Goal: Information Seeking & Learning: Learn about a topic

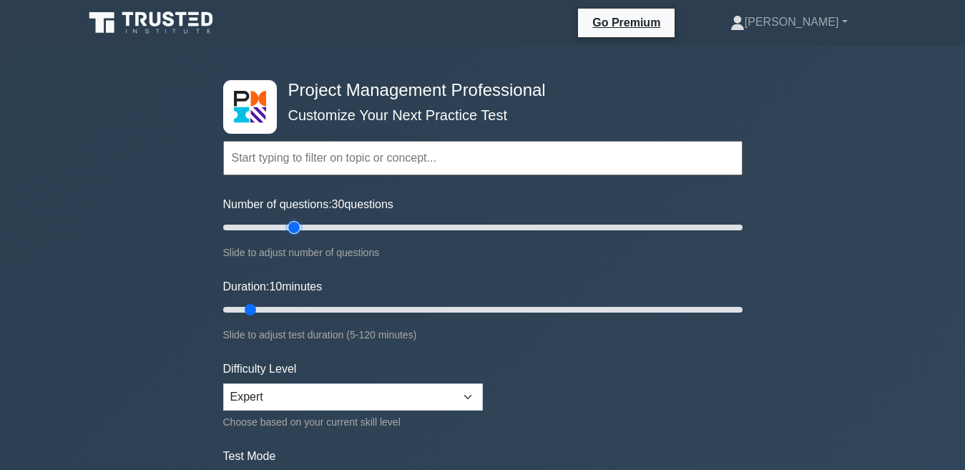
click at [297, 226] on input "Number of questions: 30 questions" at bounding box center [482, 227] width 519 height 17
click at [277, 225] on input "Number of questions: 25 questions" at bounding box center [482, 227] width 519 height 17
type input "20"
click at [271, 225] on input "Number of questions: 20 questions" at bounding box center [482, 227] width 519 height 17
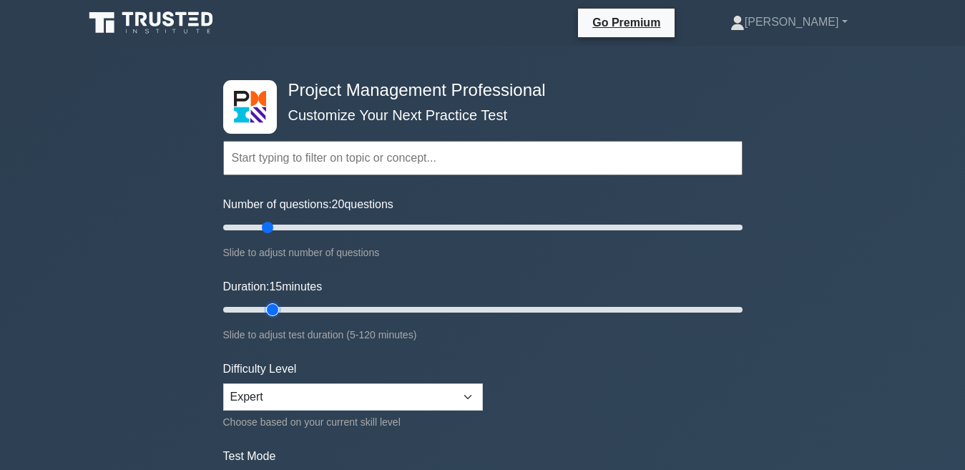
type input "15"
click at [269, 305] on input "Duration: 15 minutes" at bounding box center [482, 309] width 519 height 17
click at [285, 396] on select "Beginner Intermediate Expert" at bounding box center [353, 396] width 260 height 27
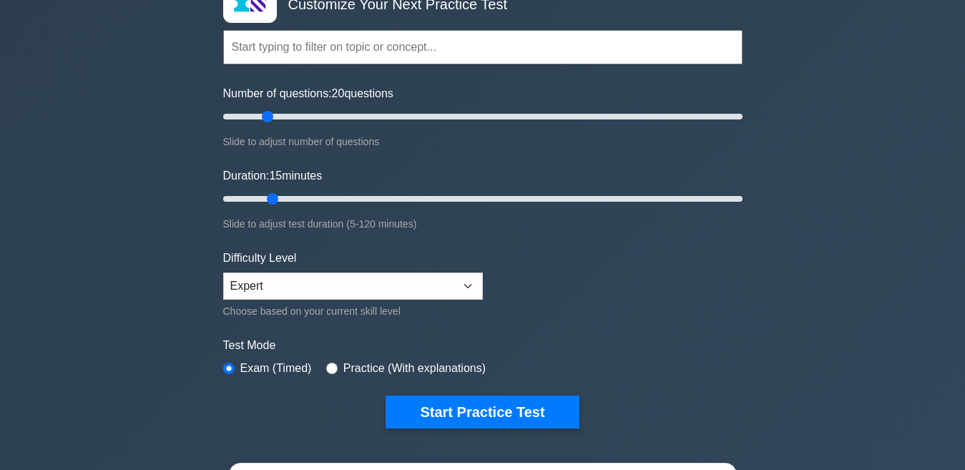
scroll to position [114, 0]
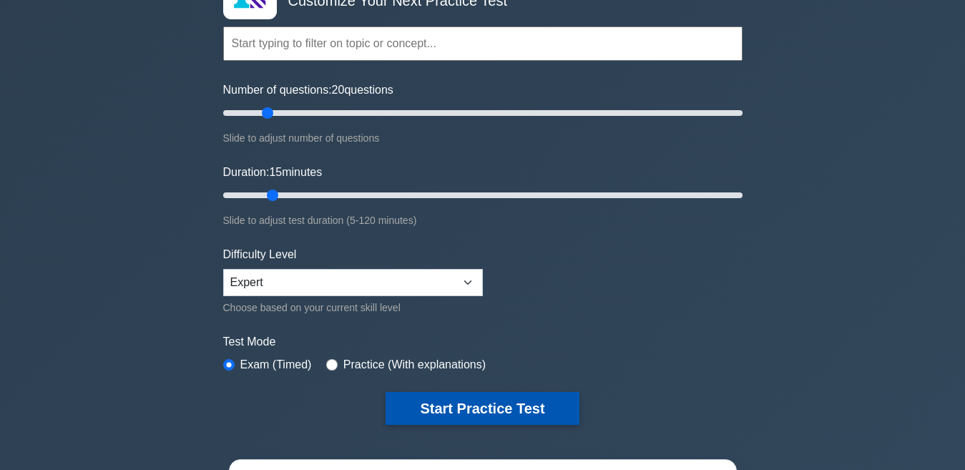
click at [426, 411] on button "Start Practice Test" at bounding box center [482, 408] width 193 height 33
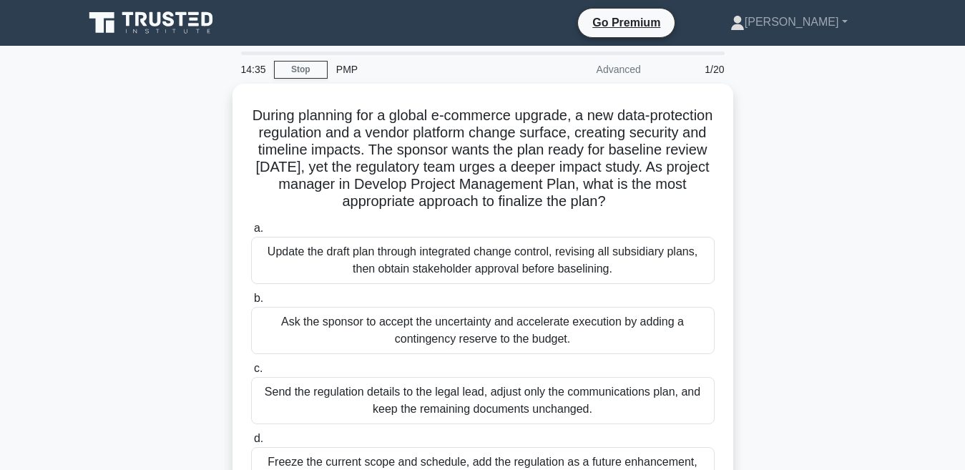
click at [200, 318] on div "During planning for a global e-commerce upgrade, a new data-protection regulati…" at bounding box center [482, 308] width 815 height 448
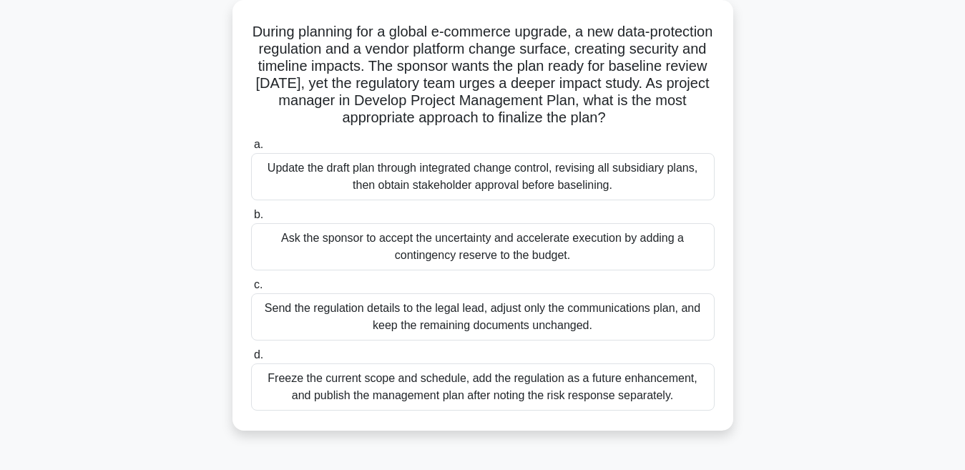
scroll to position [86, 0]
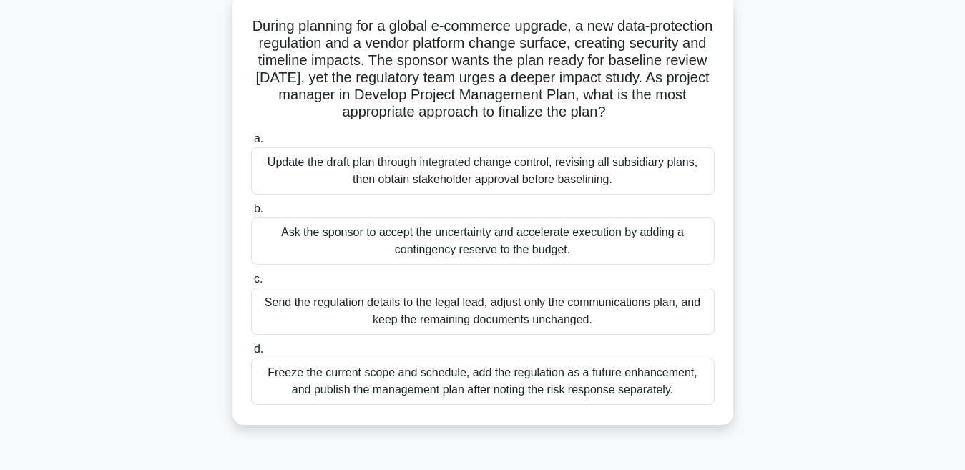
click at [386, 176] on div "Update the draft plan through integrated change control, revising all subsidiar…" at bounding box center [483, 170] width 464 height 47
click at [251, 144] on input "a. Update the draft plan through integrated change control, revising all subsid…" at bounding box center [251, 138] width 0 height 9
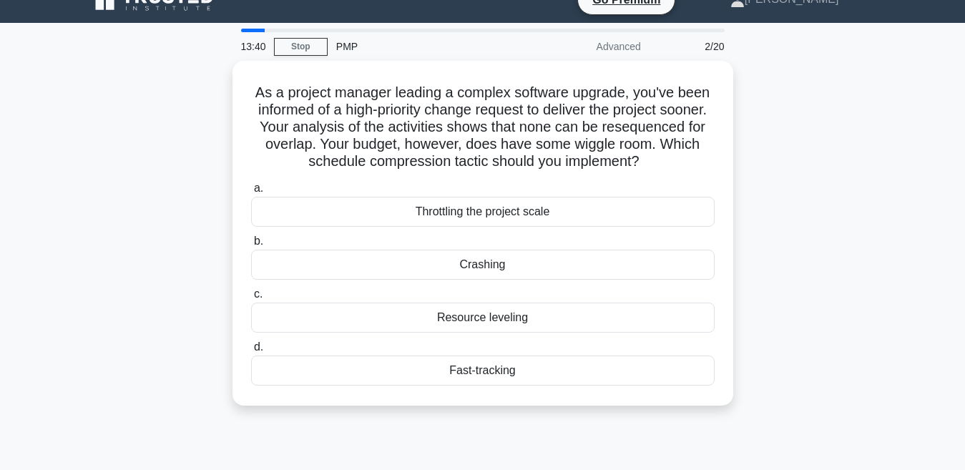
scroll to position [0, 0]
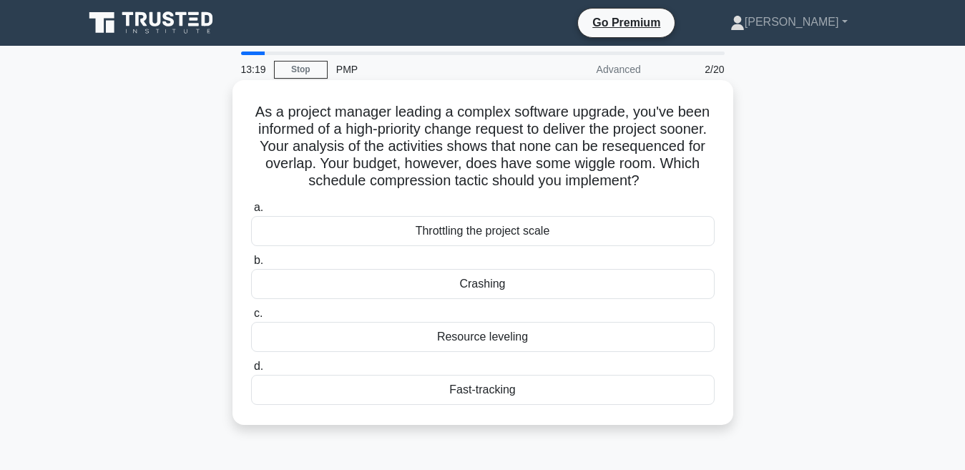
click at [474, 287] on div "Crashing" at bounding box center [483, 284] width 464 height 30
click at [251, 265] on input "b. Crashing" at bounding box center [251, 260] width 0 height 9
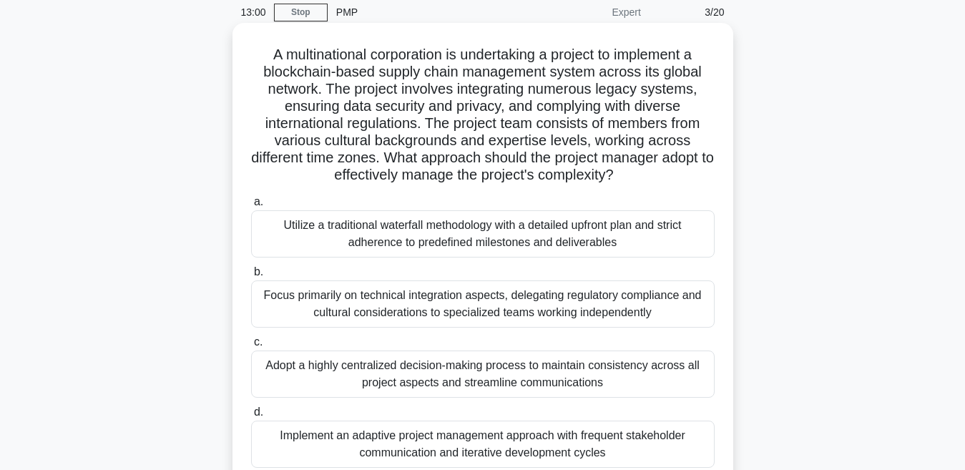
scroll to position [86, 0]
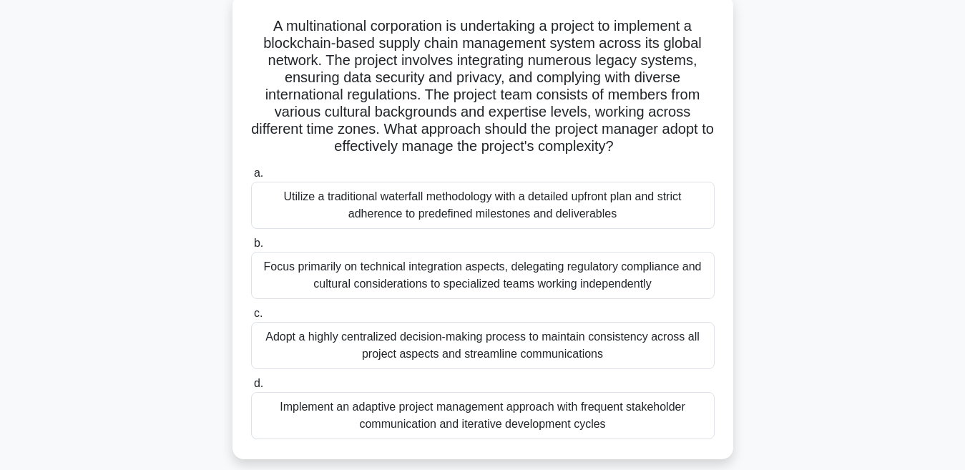
click at [408, 417] on div "Implement an adaptive project management approach with frequent stakeholder com…" at bounding box center [483, 415] width 464 height 47
click at [251, 388] on input "d. Implement an adaptive project management approach with frequent stakeholder …" at bounding box center [251, 383] width 0 height 9
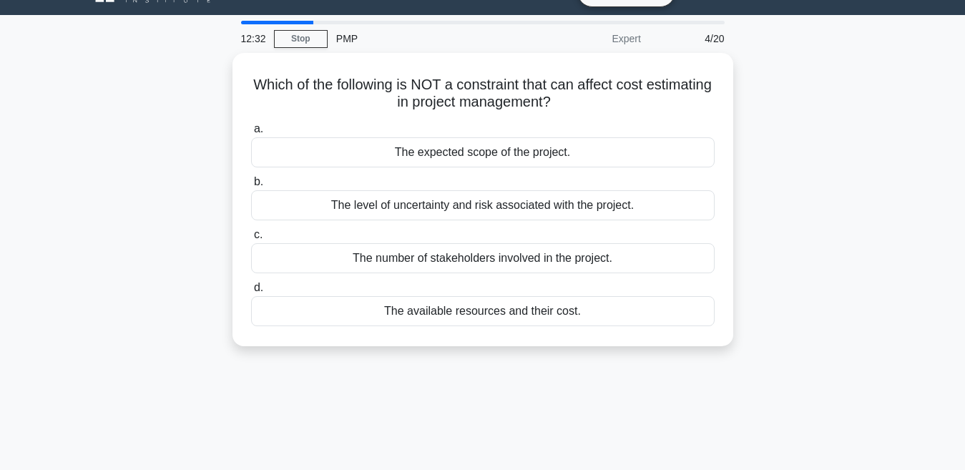
scroll to position [0, 0]
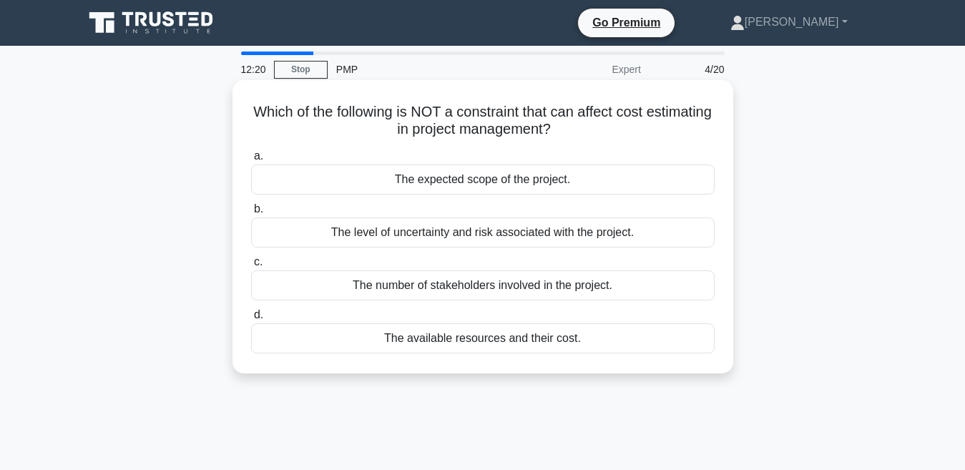
click at [412, 294] on div "The number of stakeholders involved in the project." at bounding box center [483, 285] width 464 height 30
click at [251, 267] on input "c. The number of stakeholders involved in the project." at bounding box center [251, 262] width 0 height 9
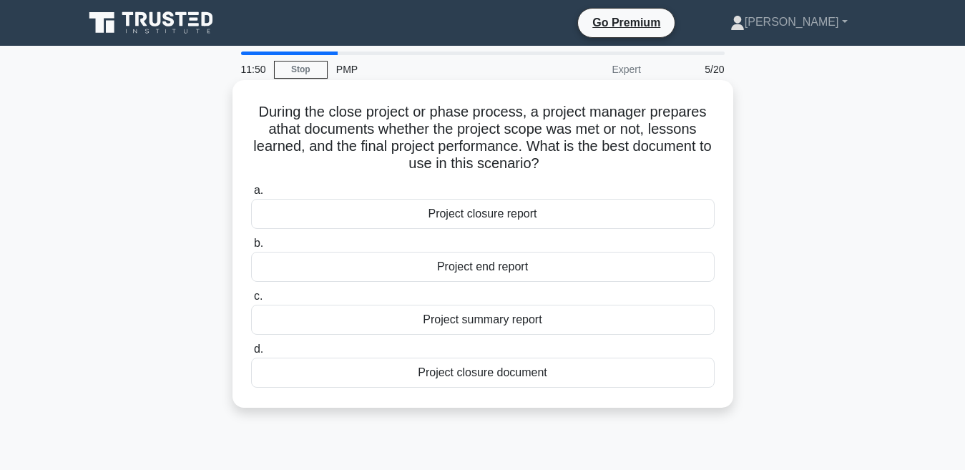
click at [442, 324] on div "Project summary report" at bounding box center [483, 320] width 464 height 30
click at [251, 301] on input "c. Project summary report" at bounding box center [251, 296] width 0 height 9
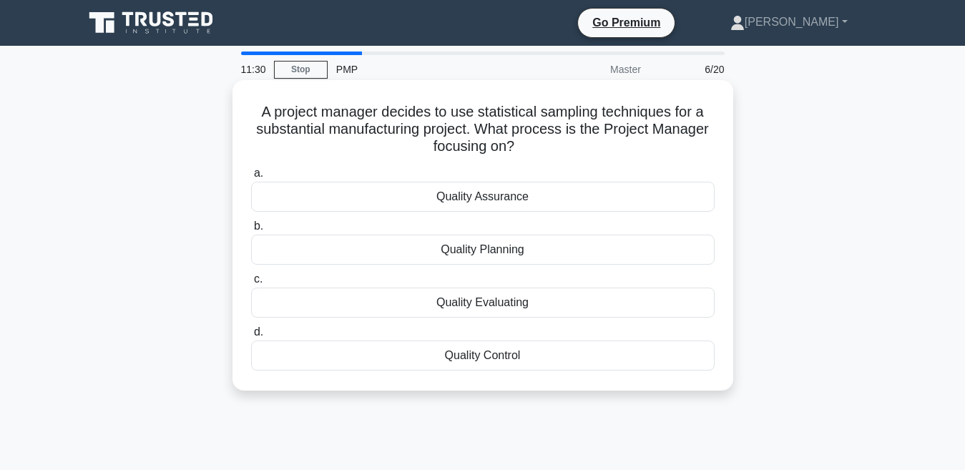
click at [466, 355] on div "Quality Control" at bounding box center [483, 356] width 464 height 30
click at [251, 337] on input "d. Quality Control" at bounding box center [251, 332] width 0 height 9
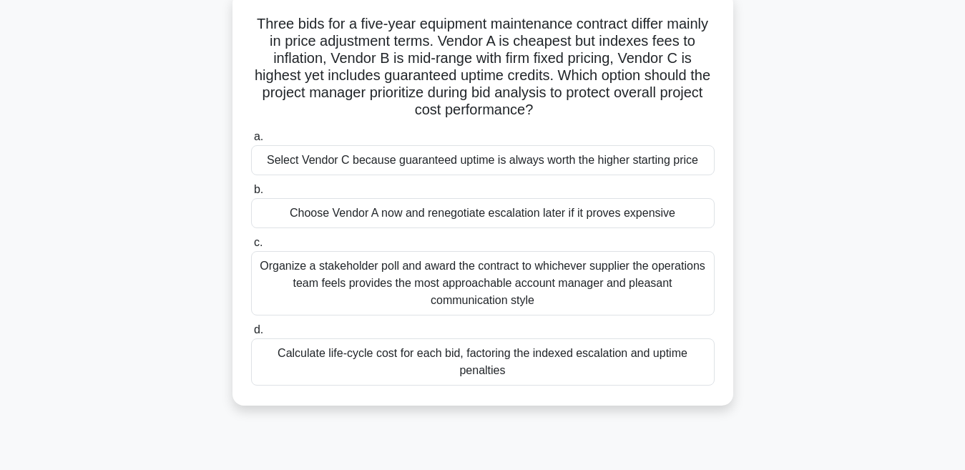
scroll to position [114, 0]
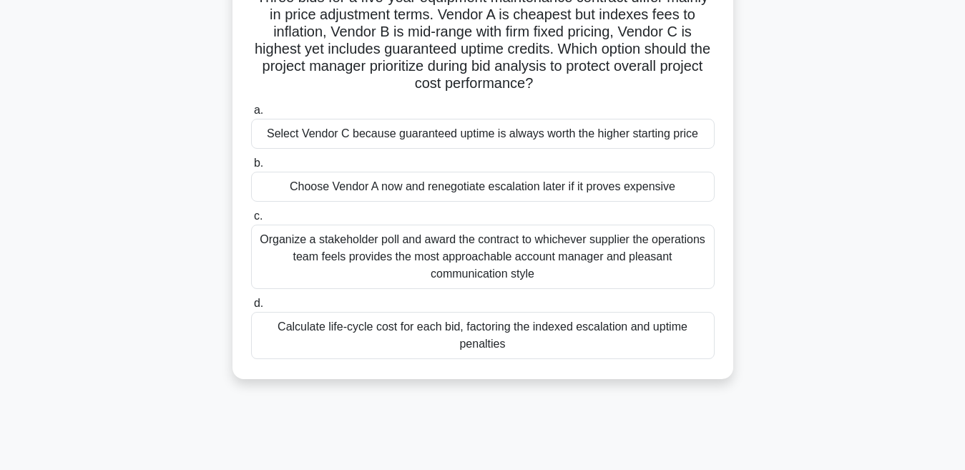
click at [430, 330] on div "Calculate life-cycle cost for each bid, factoring the indexed escalation and up…" at bounding box center [483, 335] width 464 height 47
click at [251, 308] on input "d. Calculate life-cycle cost for each bid, factoring the indexed escalation and…" at bounding box center [251, 303] width 0 height 9
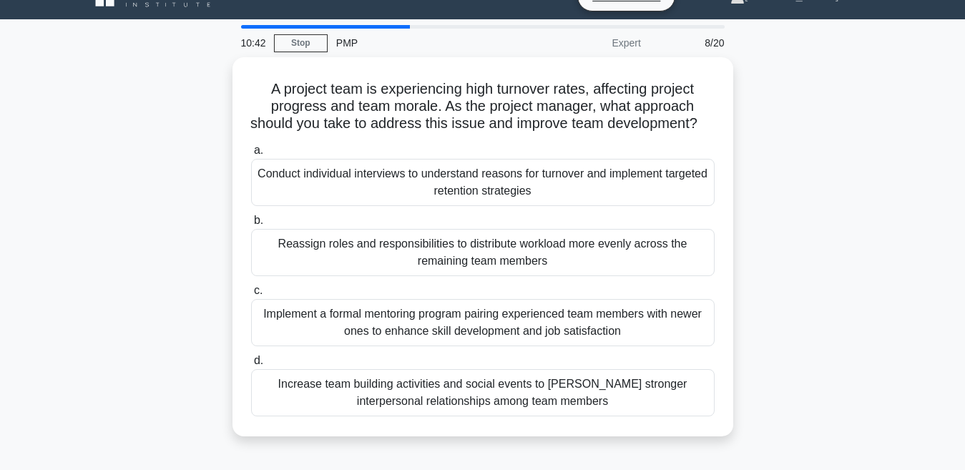
scroll to position [0, 0]
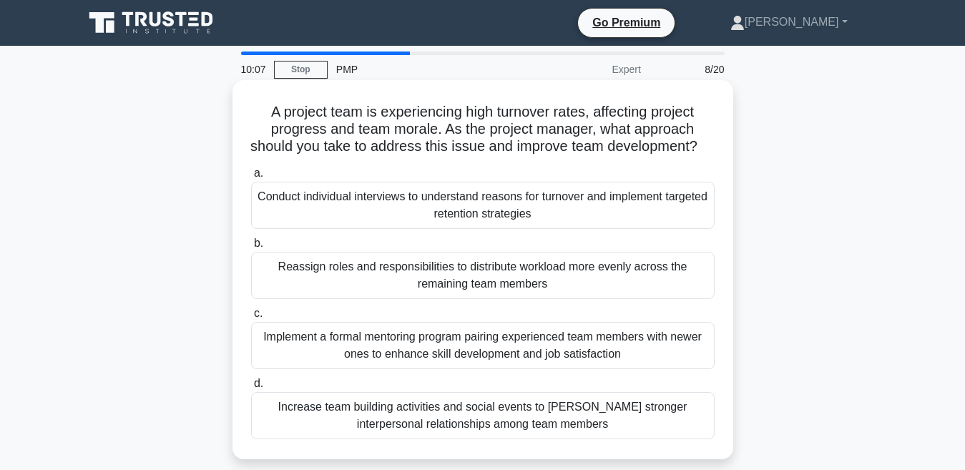
click at [328, 216] on div "Conduct individual interviews to understand reasons for turnover and implement …" at bounding box center [483, 205] width 464 height 47
click at [251, 178] on input "a. Conduct individual interviews to understand reasons for turnover and impleme…" at bounding box center [251, 173] width 0 height 9
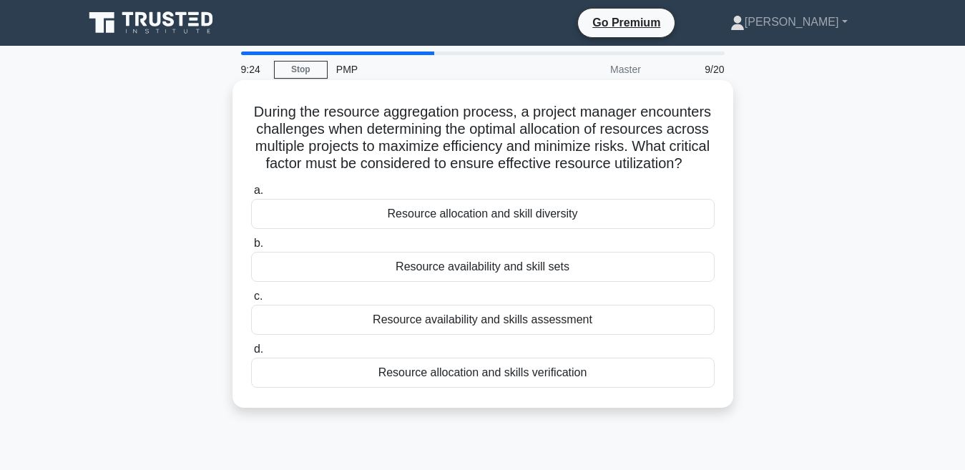
click at [419, 388] on div "Resource allocation and skills verification" at bounding box center [483, 373] width 464 height 30
click at [251, 354] on input "d. Resource allocation and skills verification" at bounding box center [251, 349] width 0 height 9
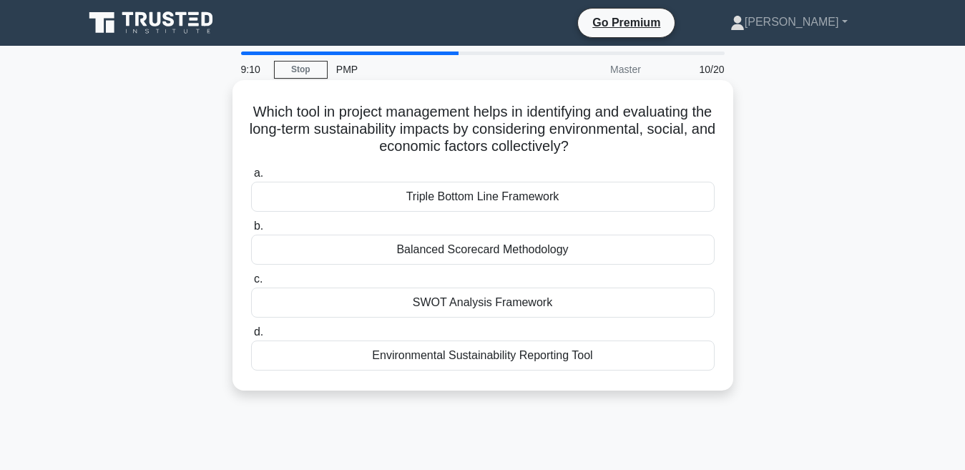
click at [387, 359] on div "Environmental Sustainability Reporting Tool" at bounding box center [483, 356] width 464 height 30
click at [251, 337] on input "d. Environmental Sustainability Reporting Tool" at bounding box center [251, 332] width 0 height 9
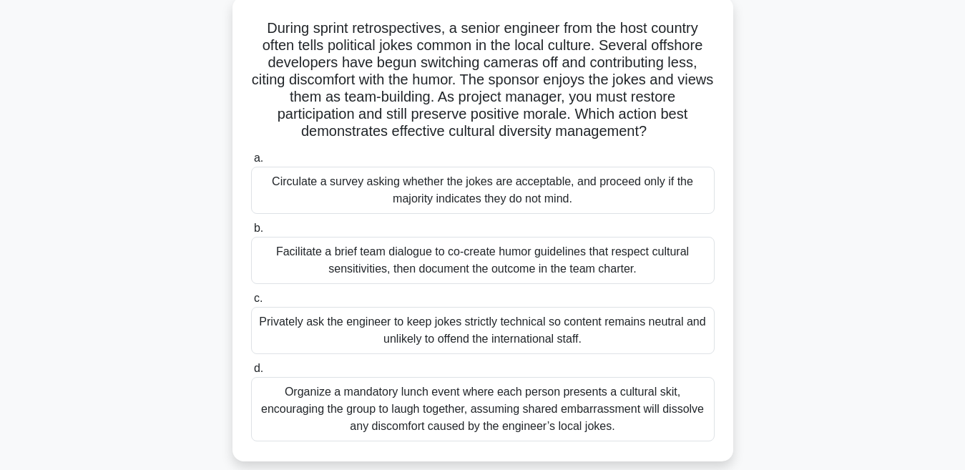
scroll to position [114, 0]
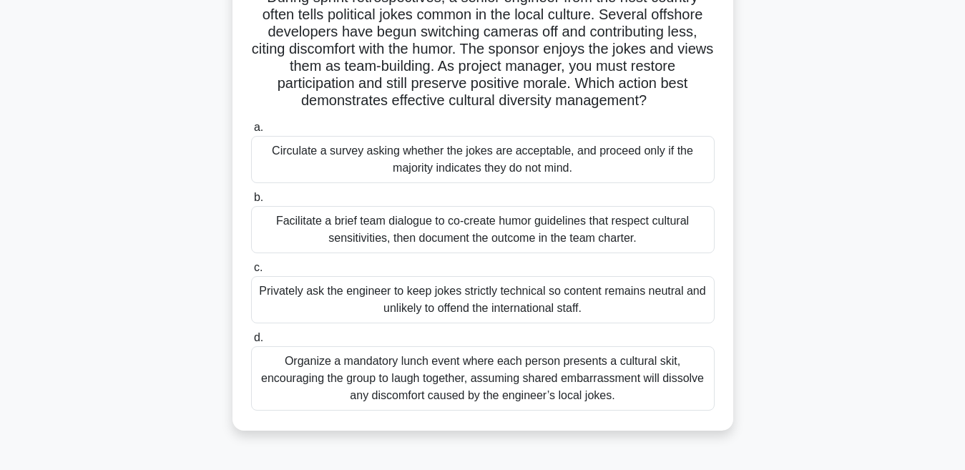
click at [388, 237] on div "Facilitate a brief team dialogue to co-create humor guidelines that respect cul…" at bounding box center [483, 229] width 464 height 47
click at [251, 202] on input "b. Facilitate a brief team dialogue to co-create humor guidelines that respect …" at bounding box center [251, 197] width 0 height 9
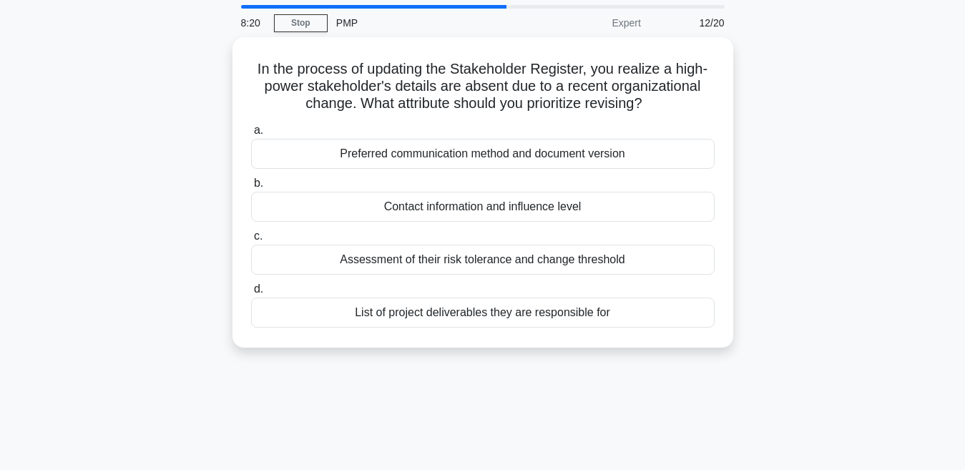
scroll to position [0, 0]
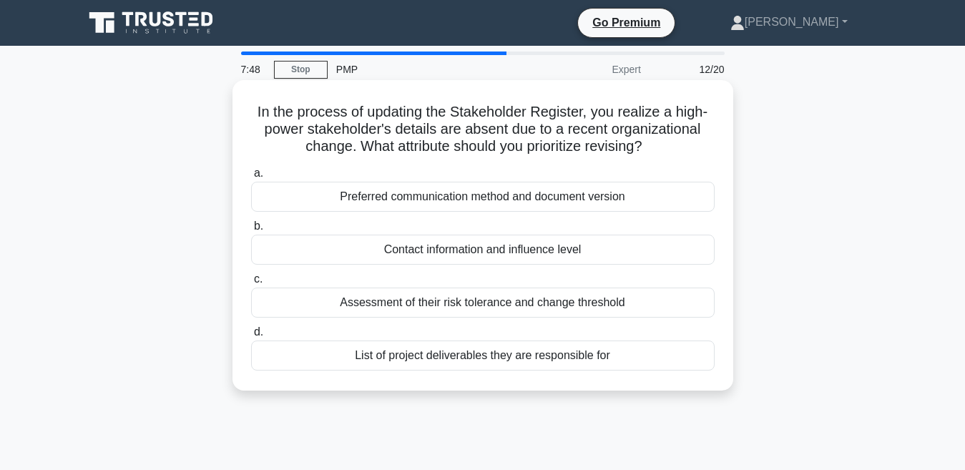
click at [398, 366] on div "List of project deliverables they are responsible for" at bounding box center [483, 356] width 464 height 30
click at [251, 337] on input "d. List of project deliverables they are responsible for" at bounding box center [251, 332] width 0 height 9
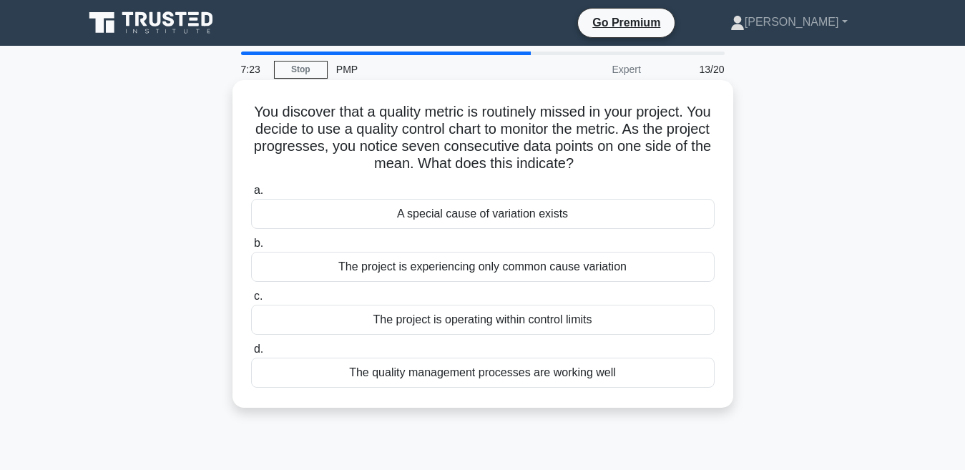
click at [451, 207] on div "A special cause of variation exists" at bounding box center [483, 214] width 464 height 30
click at [251, 195] on input "a. A special cause of variation exists" at bounding box center [251, 190] width 0 height 9
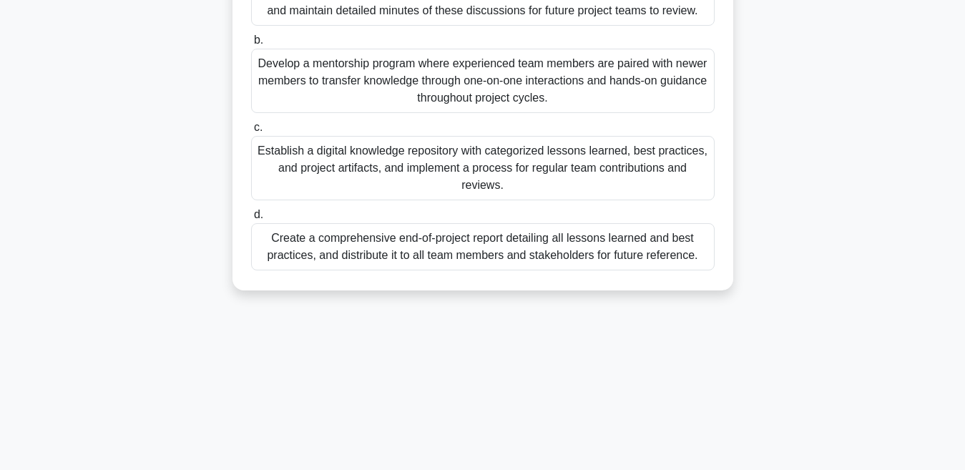
scroll to position [303, 0]
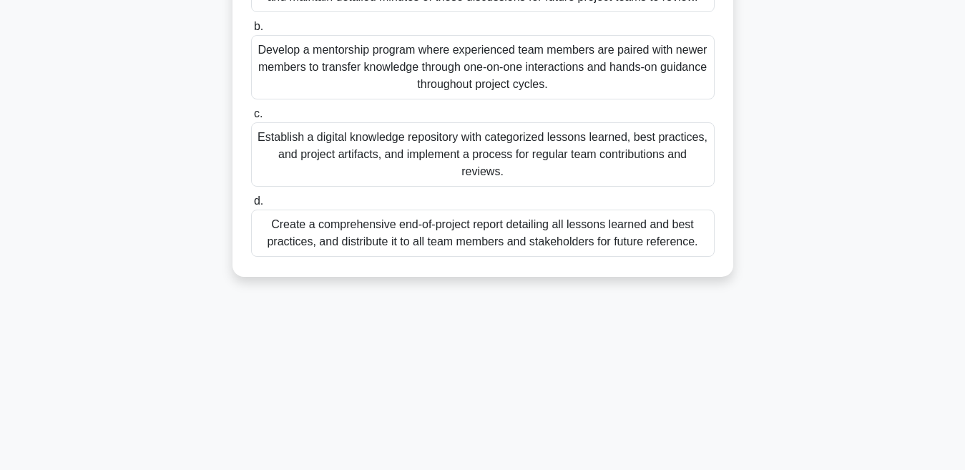
click at [326, 153] on div "Establish a digital knowledge repository with categorized lessons learned, best…" at bounding box center [483, 154] width 464 height 64
click at [251, 119] on input "c. Establish a digital knowledge repository with categorized lessons learned, b…" at bounding box center [251, 113] width 0 height 9
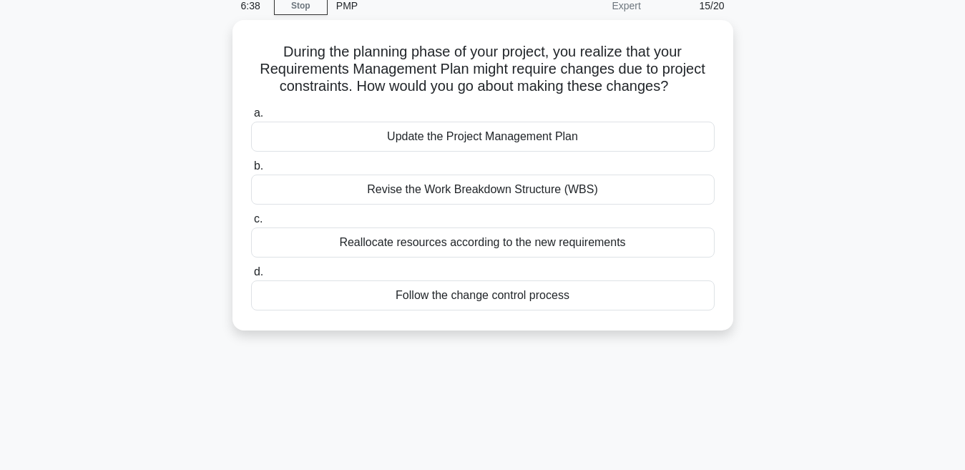
scroll to position [0, 0]
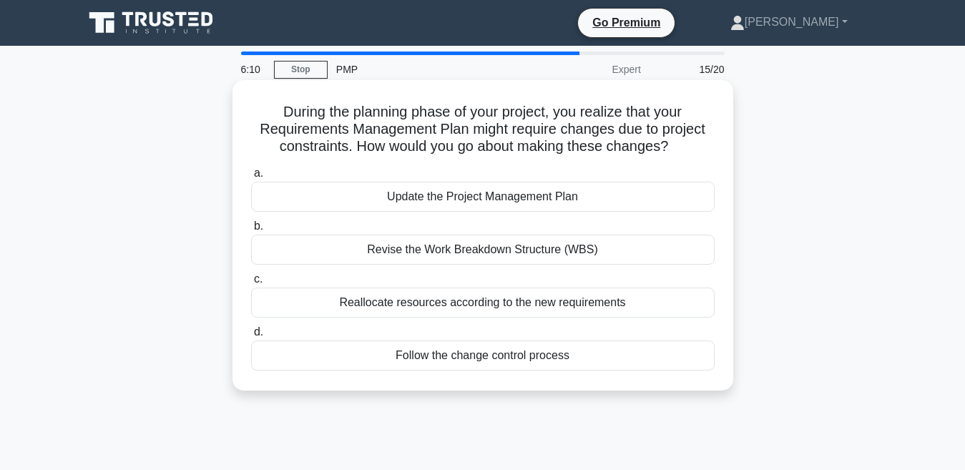
click at [418, 356] on div "Follow the change control process" at bounding box center [483, 356] width 464 height 30
click at [251, 337] on input "d. Follow the change control process" at bounding box center [251, 332] width 0 height 9
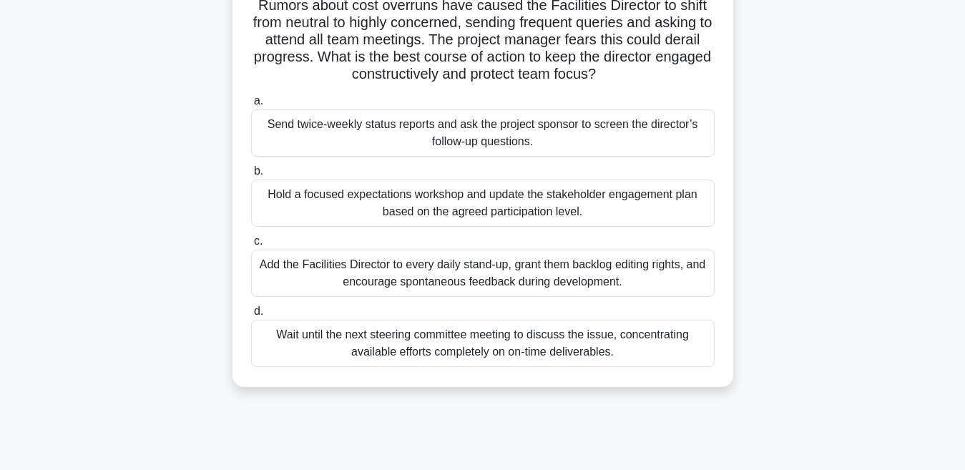
scroll to position [114, 0]
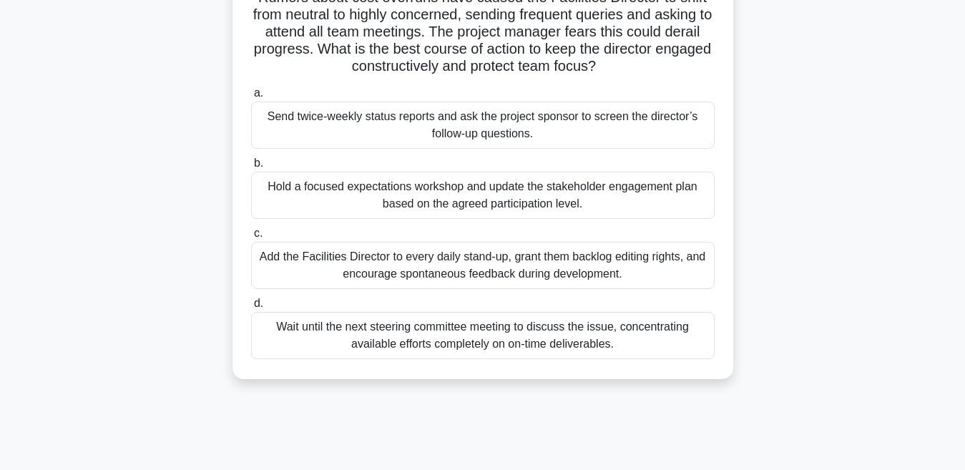
click at [393, 195] on div "Hold a focused expectations workshop and update the stakeholder engagement plan…" at bounding box center [483, 195] width 464 height 47
click at [251, 168] on input "b. Hold a focused expectations workshop and update the stakeholder engagement p…" at bounding box center [251, 163] width 0 height 9
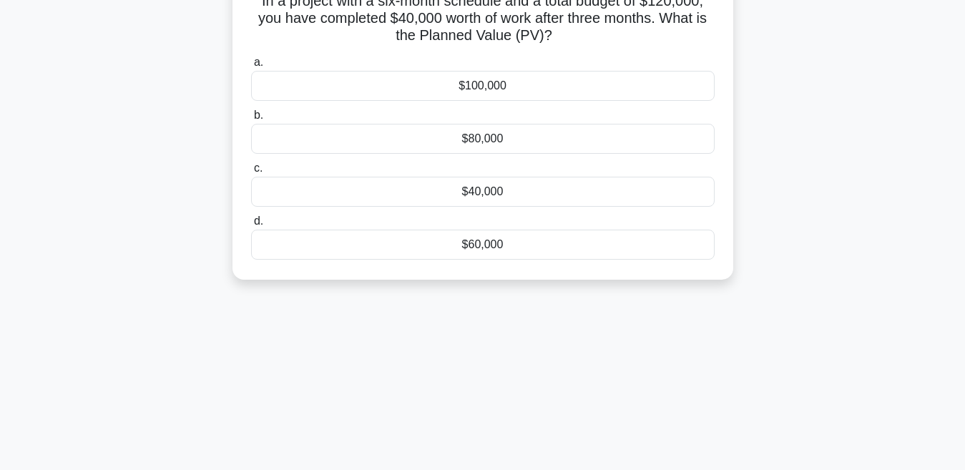
click at [184, 209] on div "In a project with a six-month schedule and a total budget of $120,000, you have…" at bounding box center [482, 133] width 815 height 328
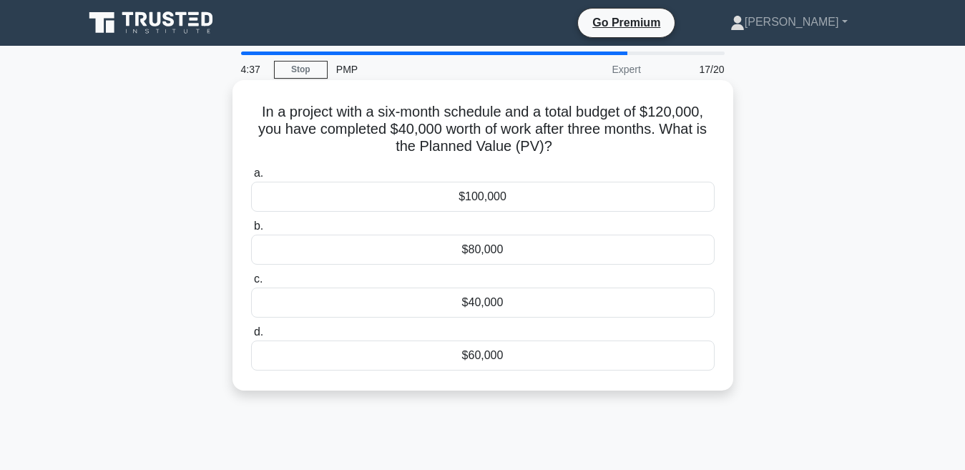
click at [478, 363] on div "$60,000" at bounding box center [483, 356] width 464 height 30
click at [251, 337] on input "d. $60,000" at bounding box center [251, 332] width 0 height 9
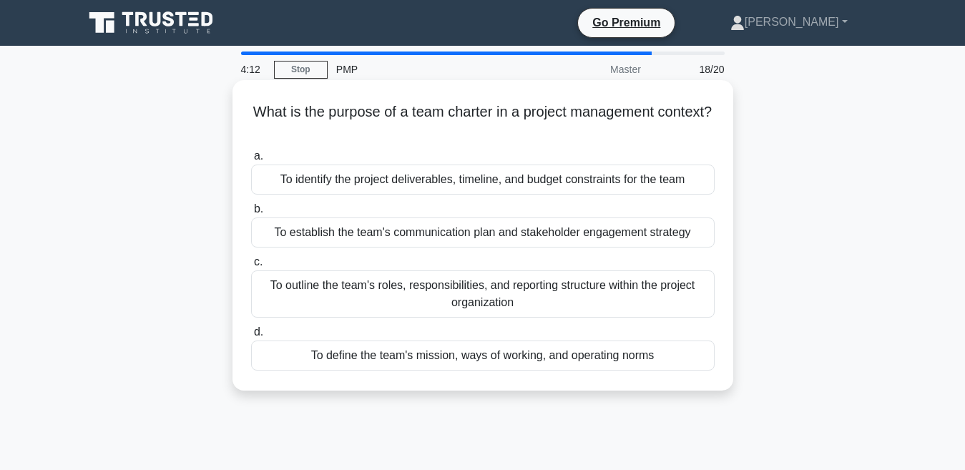
click at [456, 351] on div "To define the team's mission, ways of working, and operating norms" at bounding box center [483, 356] width 464 height 30
click at [251, 337] on input "d. To define the team's mission, ways of working, and operating norms" at bounding box center [251, 332] width 0 height 9
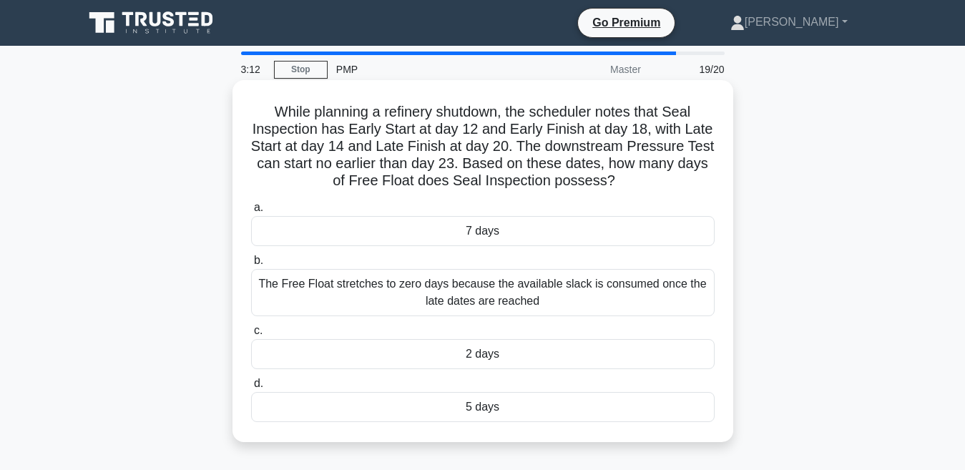
click at [455, 408] on div "5 days" at bounding box center [483, 407] width 464 height 30
click at [251, 388] on input "d. 5 days" at bounding box center [251, 383] width 0 height 9
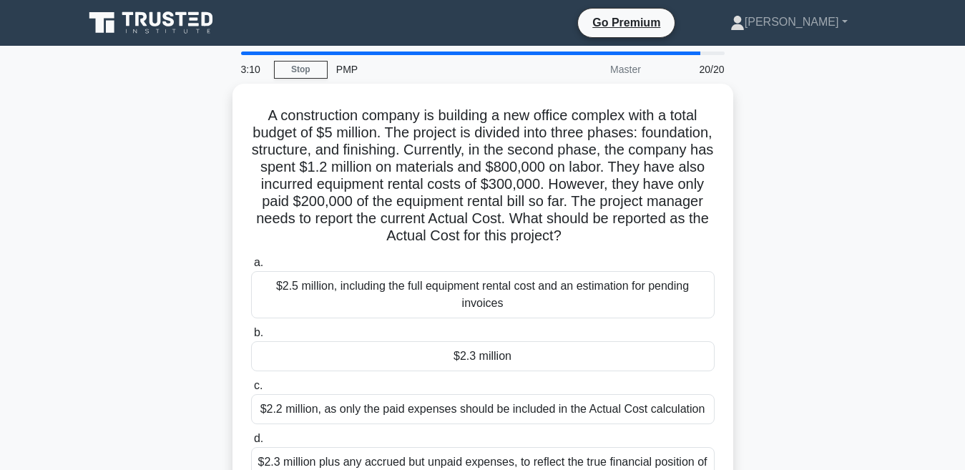
click at [202, 297] on div "A construction company is building a new office complex with a total budget of …" at bounding box center [482, 308] width 815 height 448
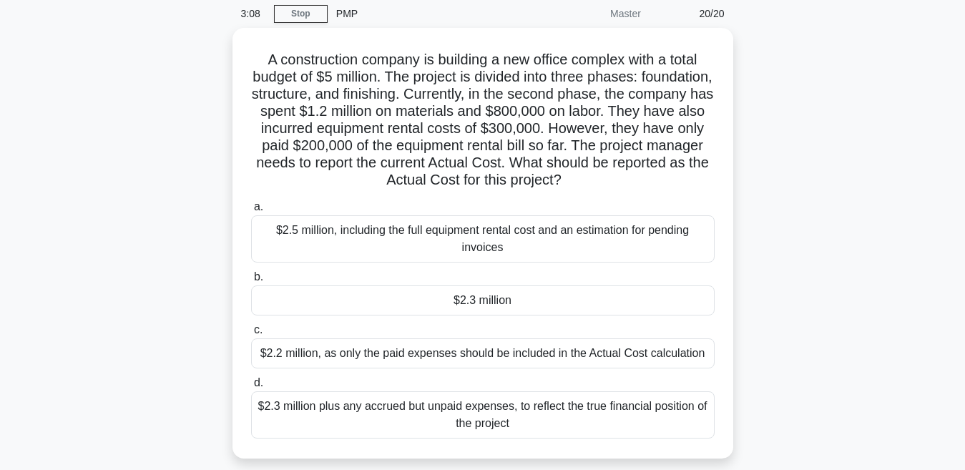
scroll to position [57, 0]
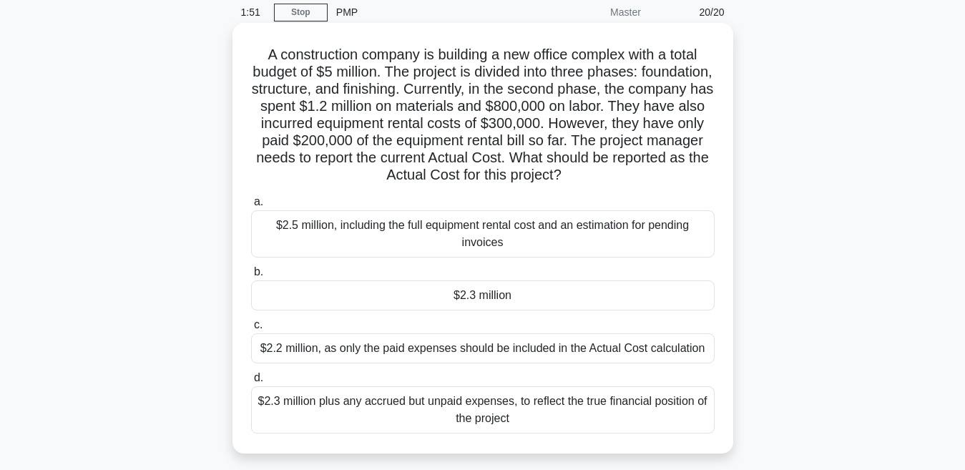
click at [353, 425] on div "$2.3 million plus any accrued but unpaid expenses, to reflect the true financia…" at bounding box center [483, 409] width 464 height 47
click at [251, 383] on input "d. $2.3 million plus any accrued but unpaid expenses, to reflect the true finan…" at bounding box center [251, 377] width 0 height 9
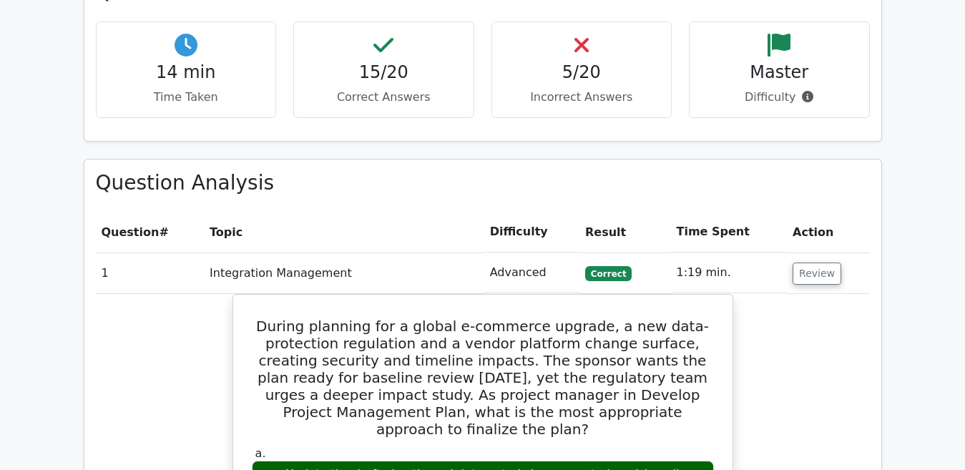
scroll to position [1316, 0]
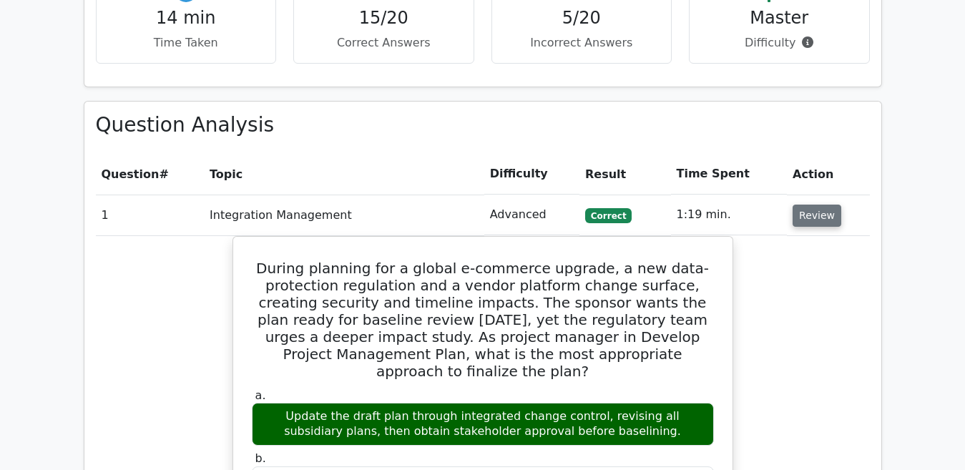
click at [802, 205] on button "Review" at bounding box center [817, 216] width 49 height 22
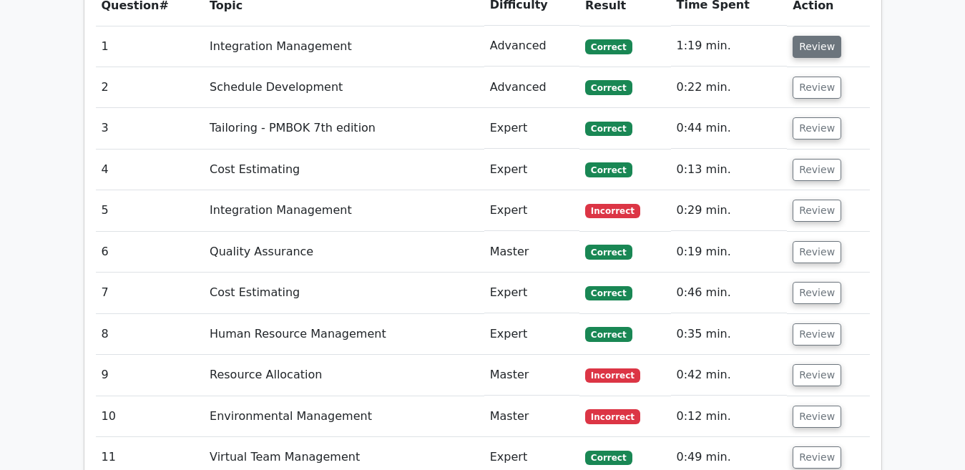
scroll to position [1488, 0]
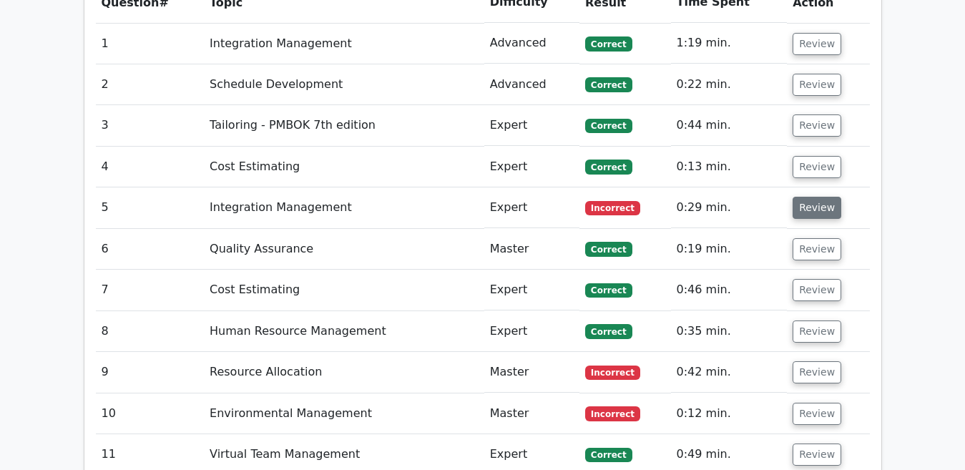
click at [803, 197] on button "Review" at bounding box center [817, 208] width 49 height 22
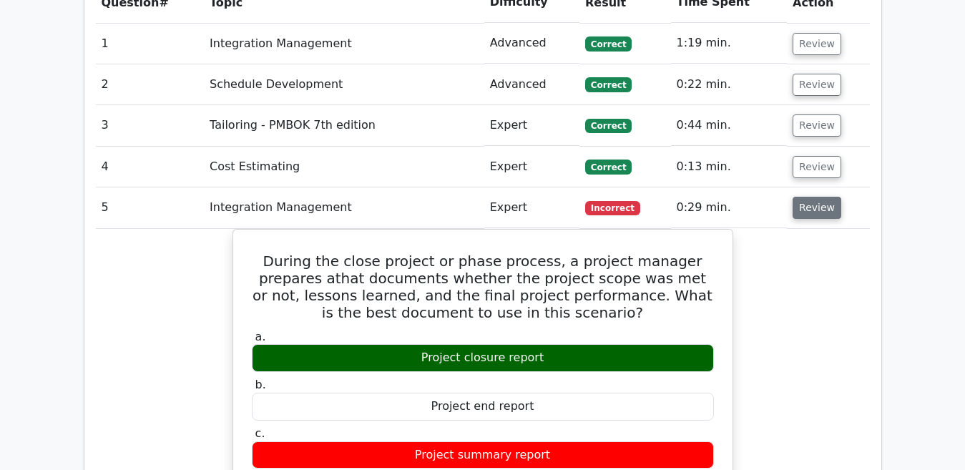
click at [803, 197] on button "Review" at bounding box center [817, 208] width 49 height 22
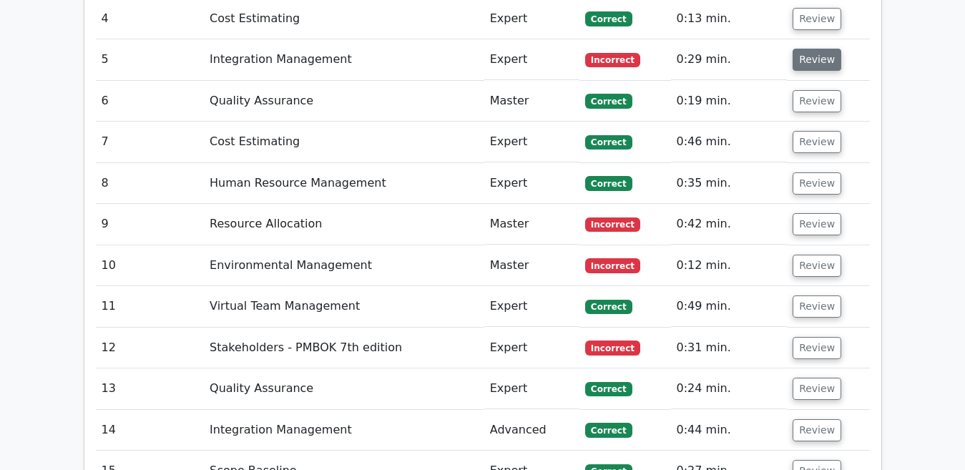
scroll to position [1631, 0]
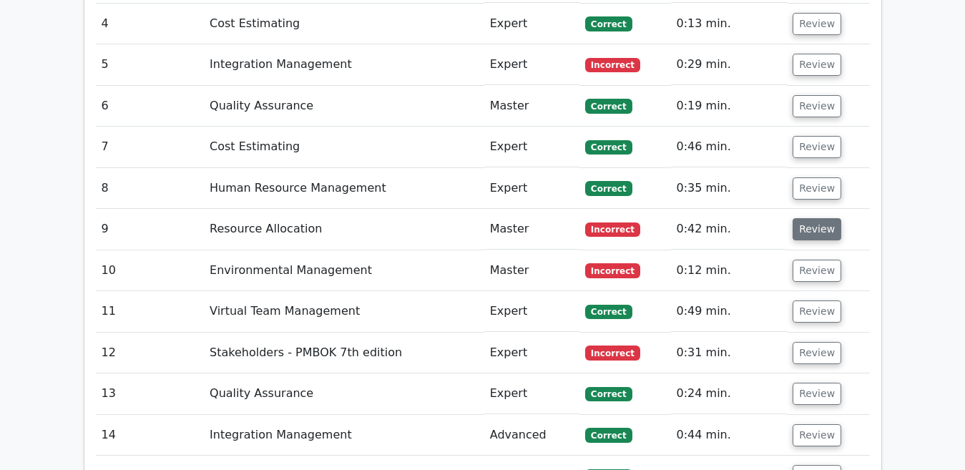
click at [803, 218] on button "Review" at bounding box center [817, 229] width 49 height 22
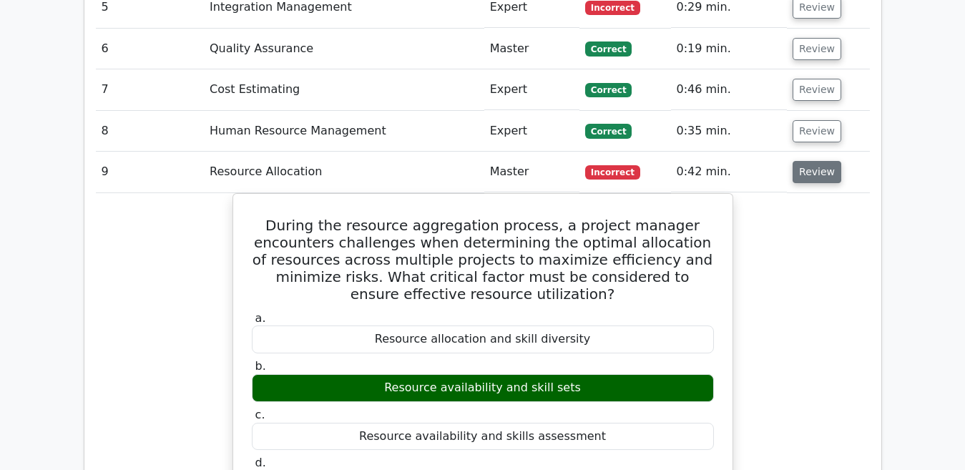
scroll to position [1660, 0]
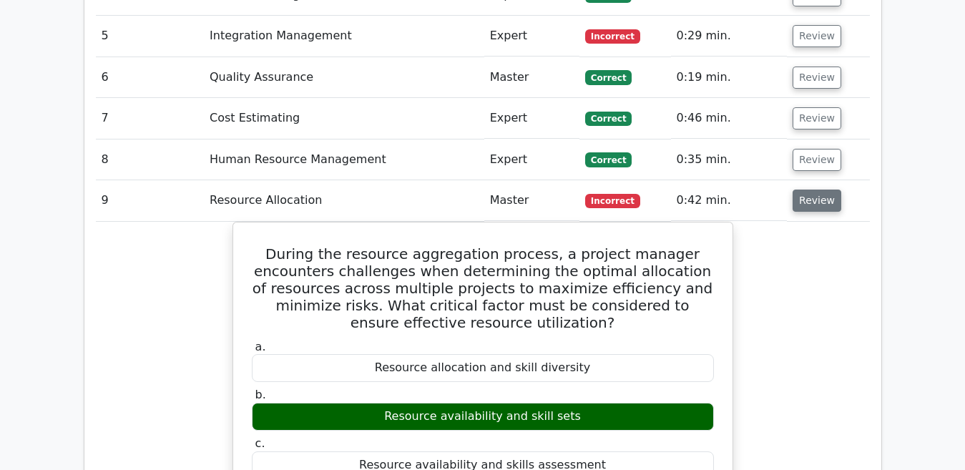
click at [805, 190] on button "Review" at bounding box center [817, 201] width 49 height 22
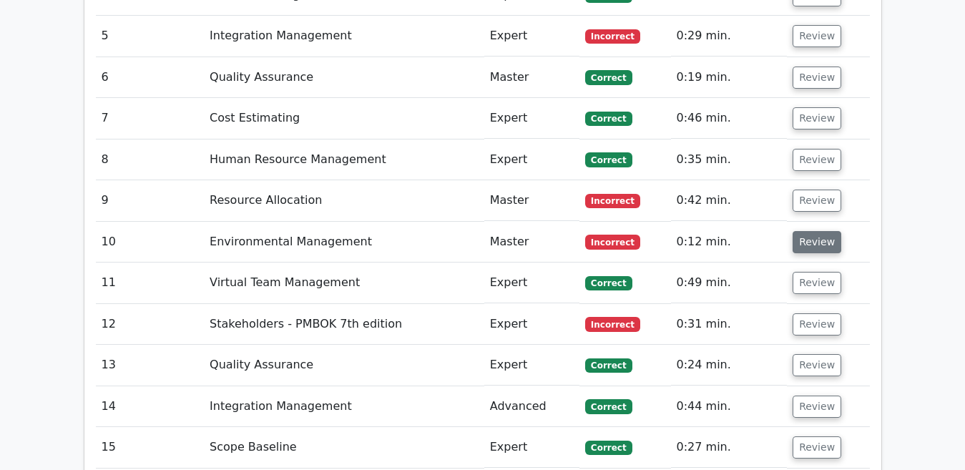
click at [805, 231] on button "Review" at bounding box center [817, 242] width 49 height 22
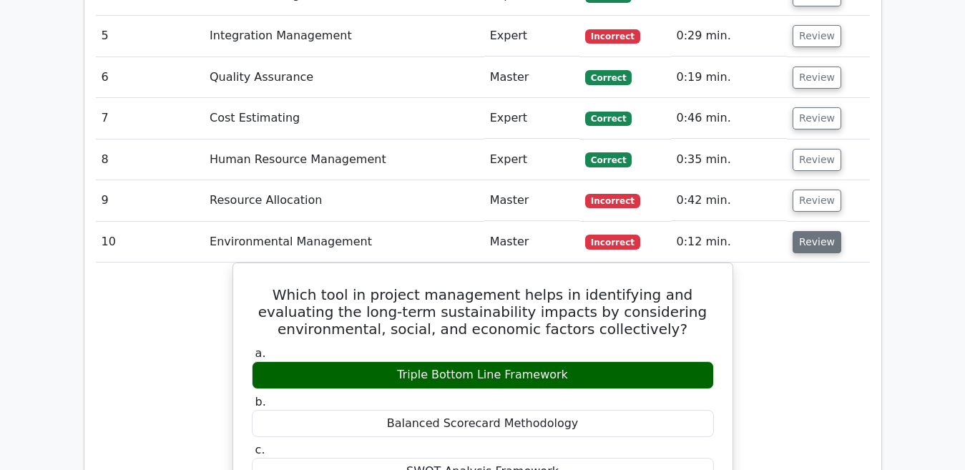
click at [805, 231] on button "Review" at bounding box center [817, 242] width 49 height 22
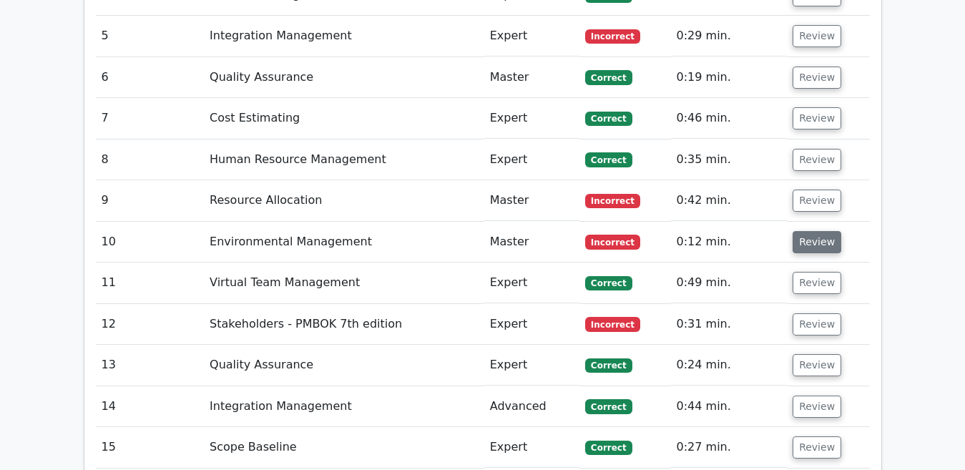
click at [805, 231] on button "Review" at bounding box center [817, 242] width 49 height 22
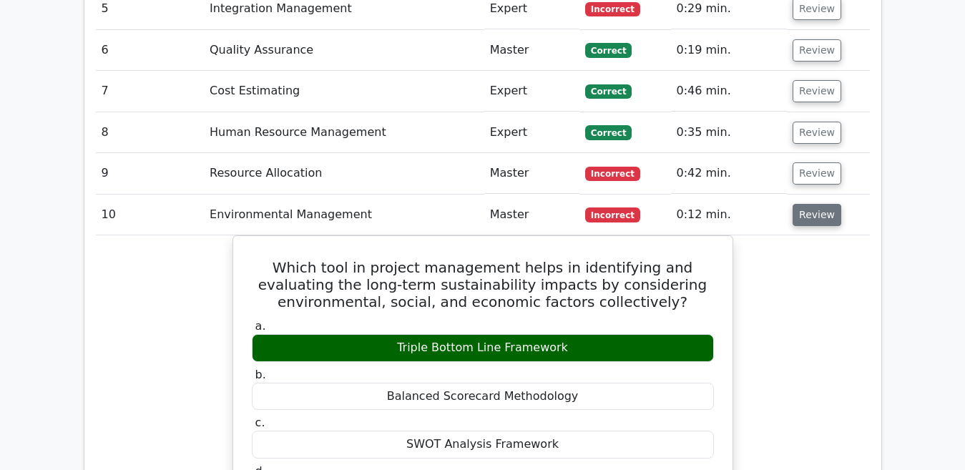
scroll to position [1688, 0]
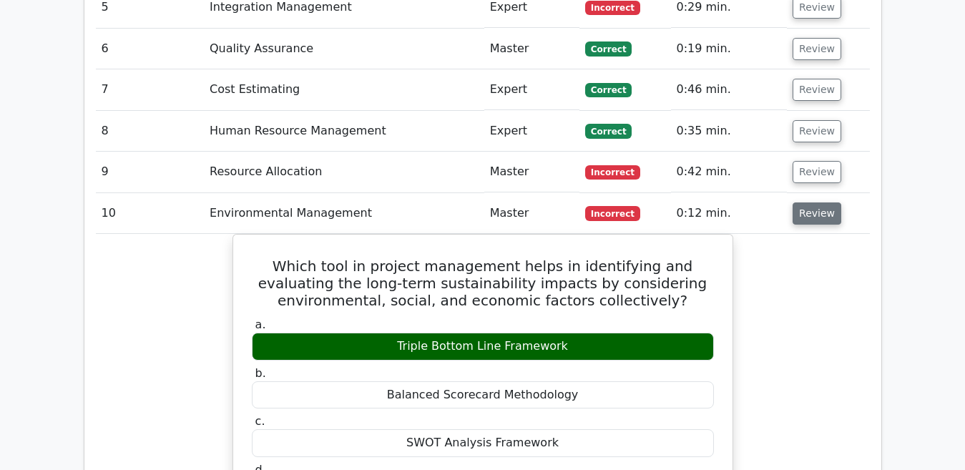
click at [800, 202] on button "Review" at bounding box center [817, 213] width 49 height 22
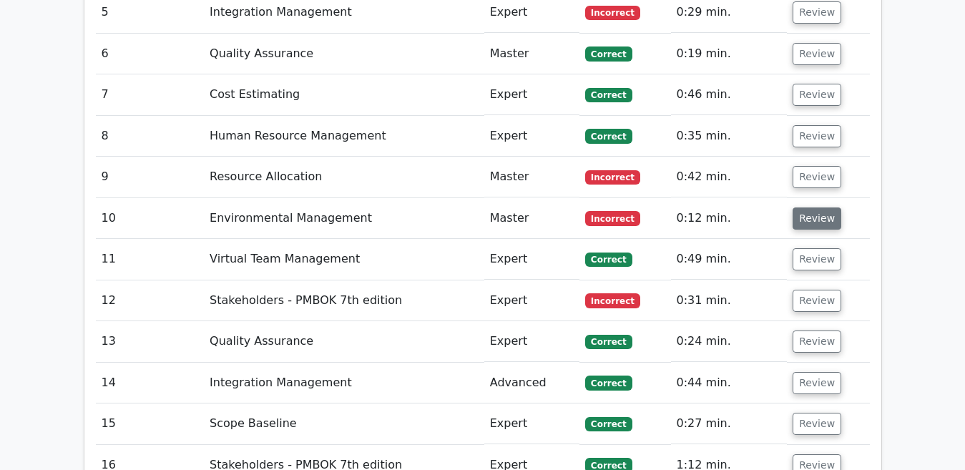
scroll to position [1660, 0]
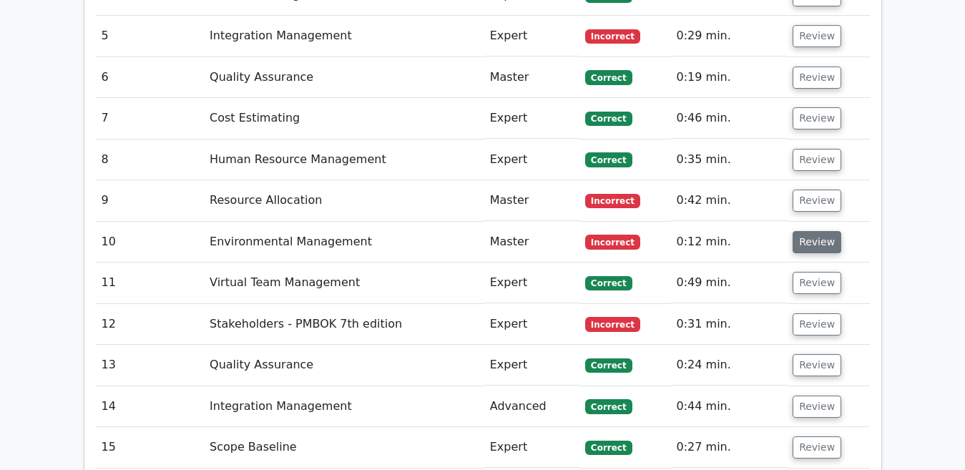
click at [800, 222] on td "Review" at bounding box center [828, 242] width 82 height 41
click at [804, 231] on button "Review" at bounding box center [817, 242] width 49 height 22
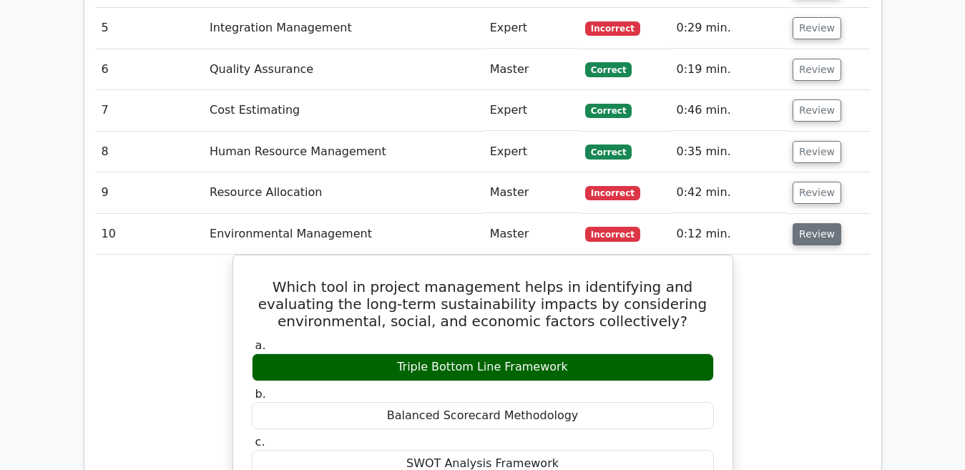
click at [804, 223] on button "Review" at bounding box center [817, 234] width 49 height 22
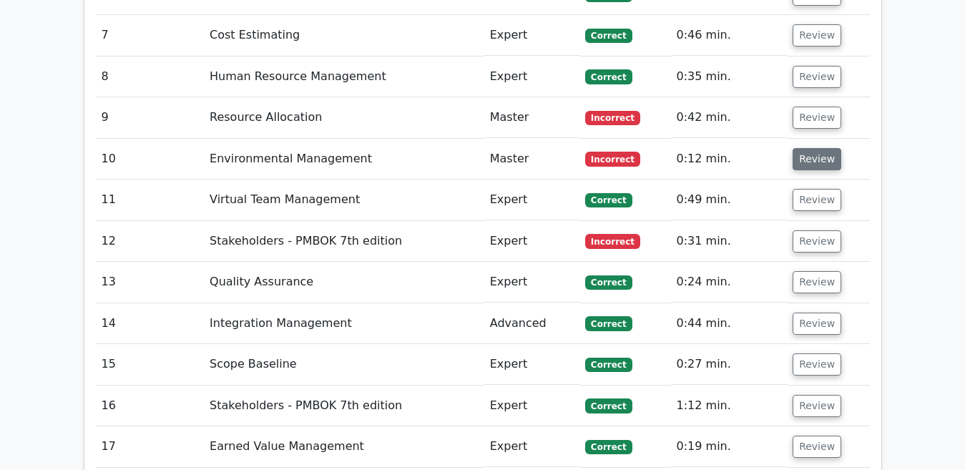
scroll to position [1745, 0]
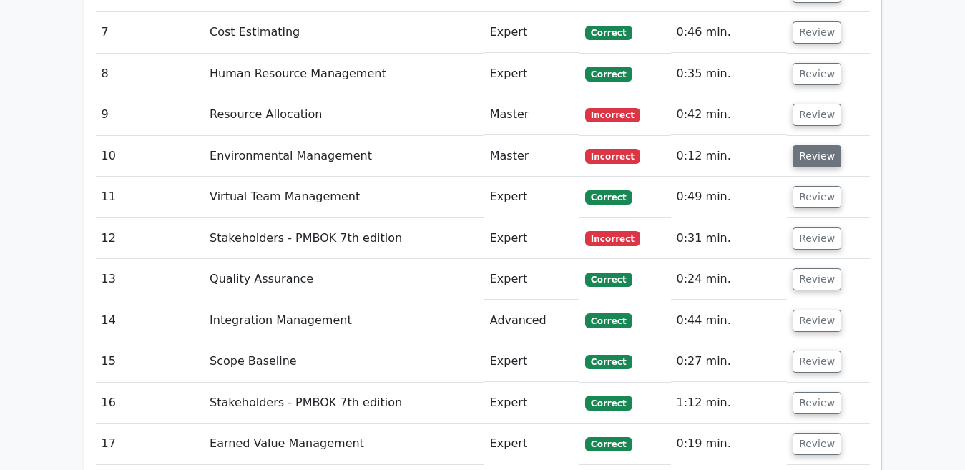
click at [804, 227] on button "Review" at bounding box center [817, 238] width 49 height 22
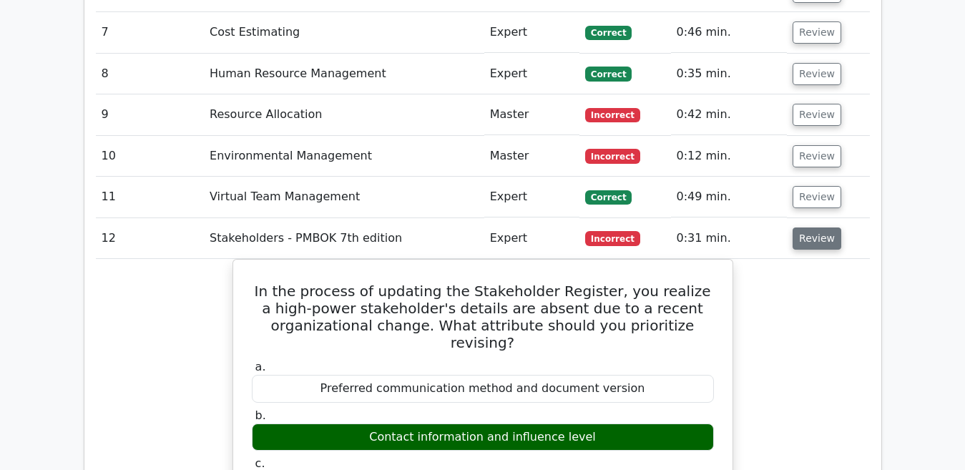
click at [797, 227] on button "Review" at bounding box center [817, 238] width 49 height 22
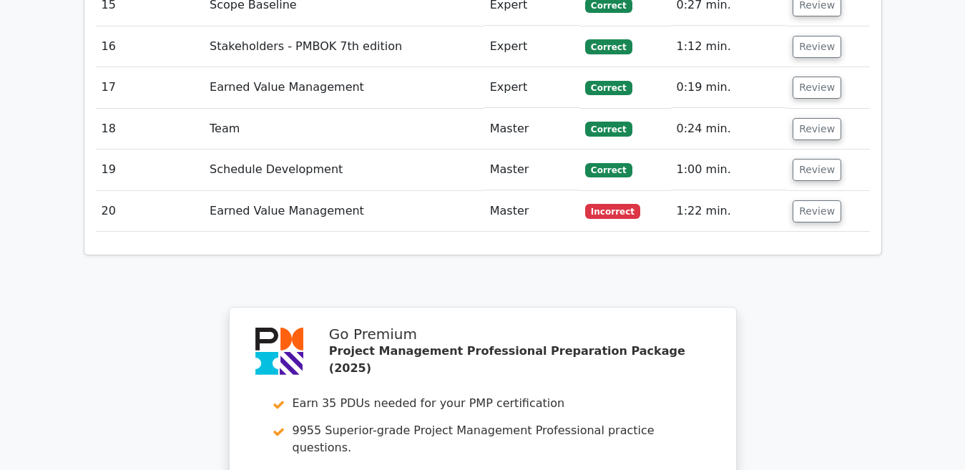
scroll to position [2117, 0]
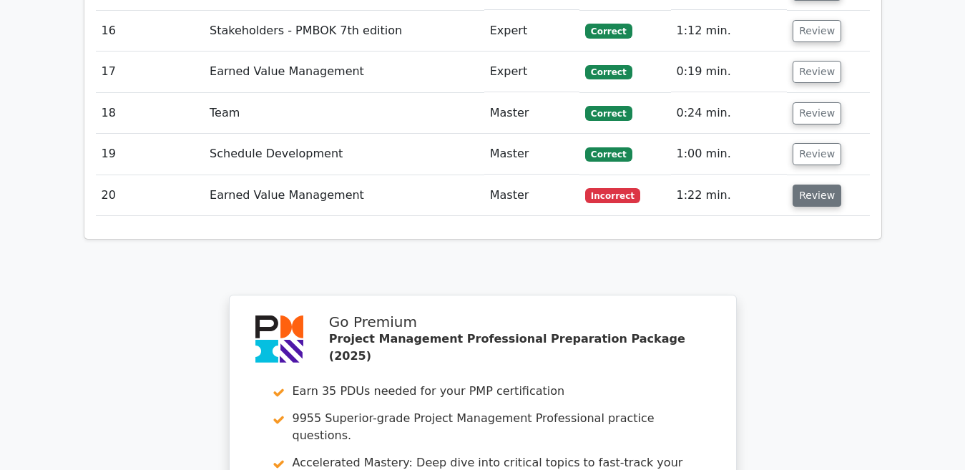
click at [800, 185] on button "Review" at bounding box center [817, 196] width 49 height 22
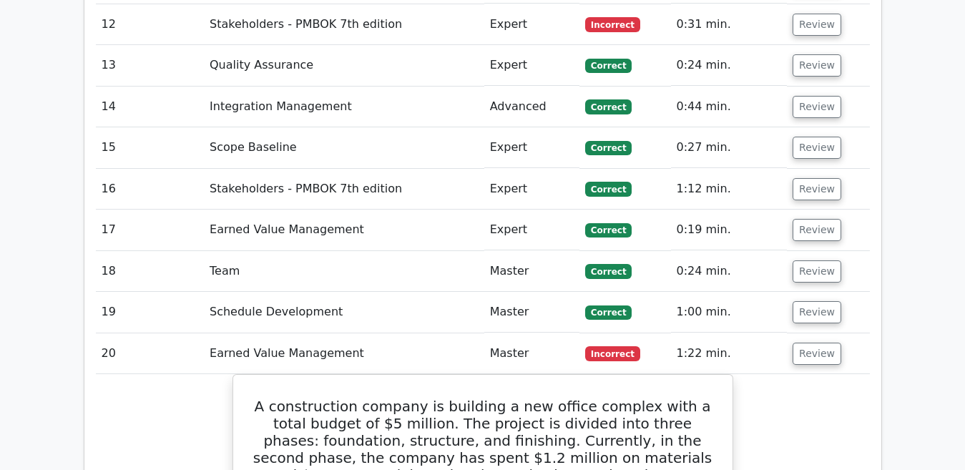
scroll to position [2003, 0]
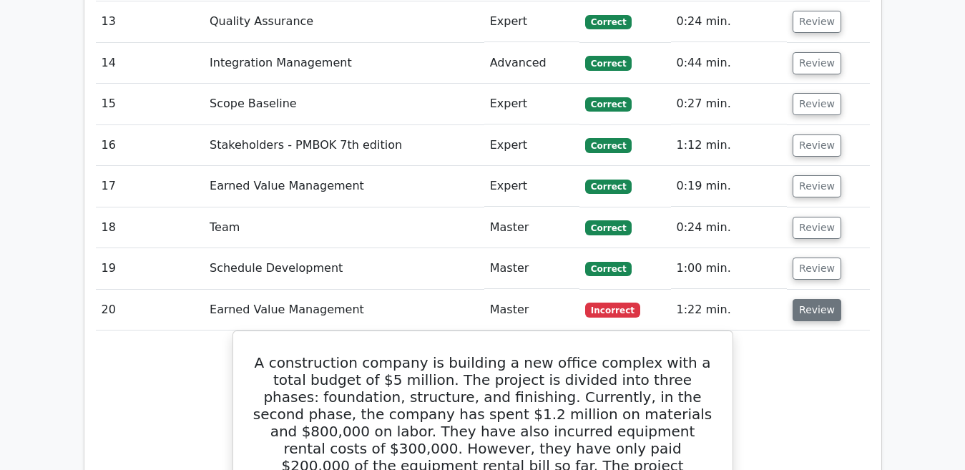
click at [793, 299] on button "Review" at bounding box center [817, 310] width 49 height 22
